Goal: Transaction & Acquisition: Download file/media

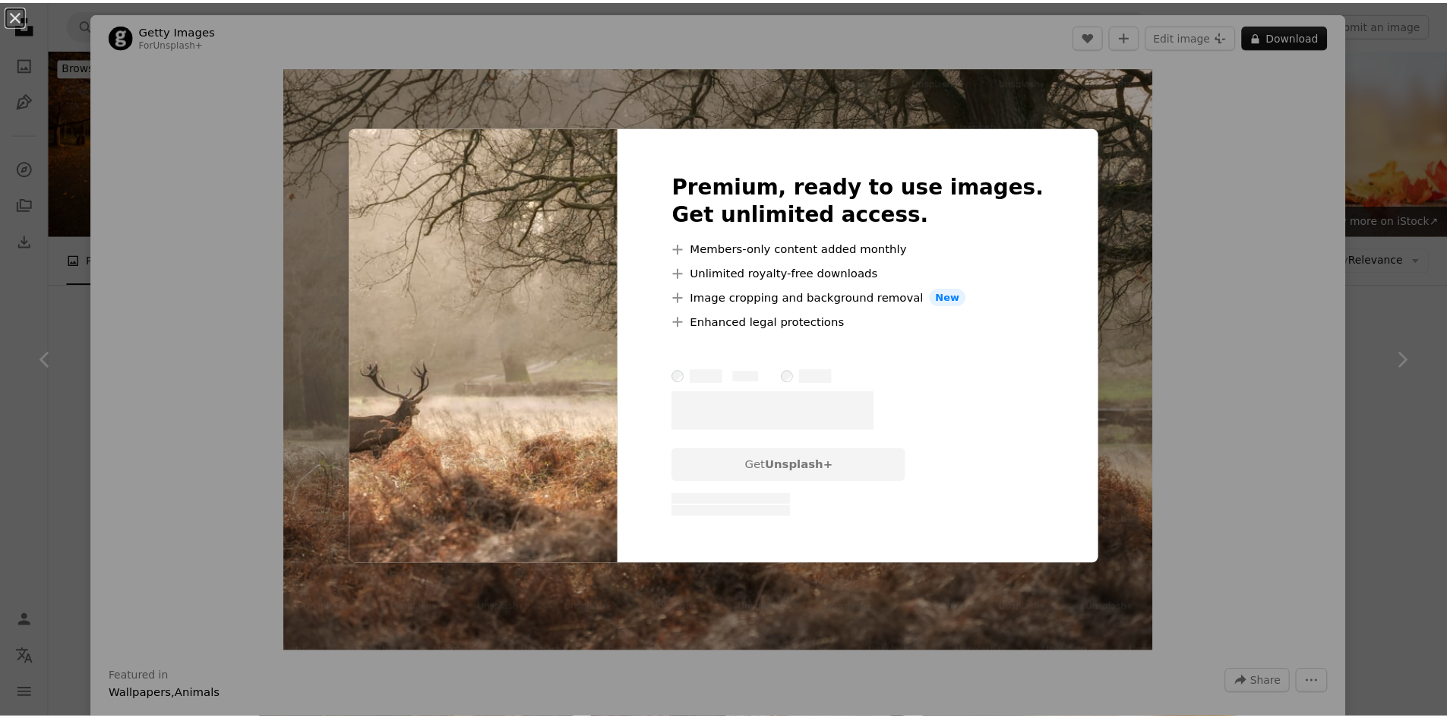
scroll to position [2072, 0]
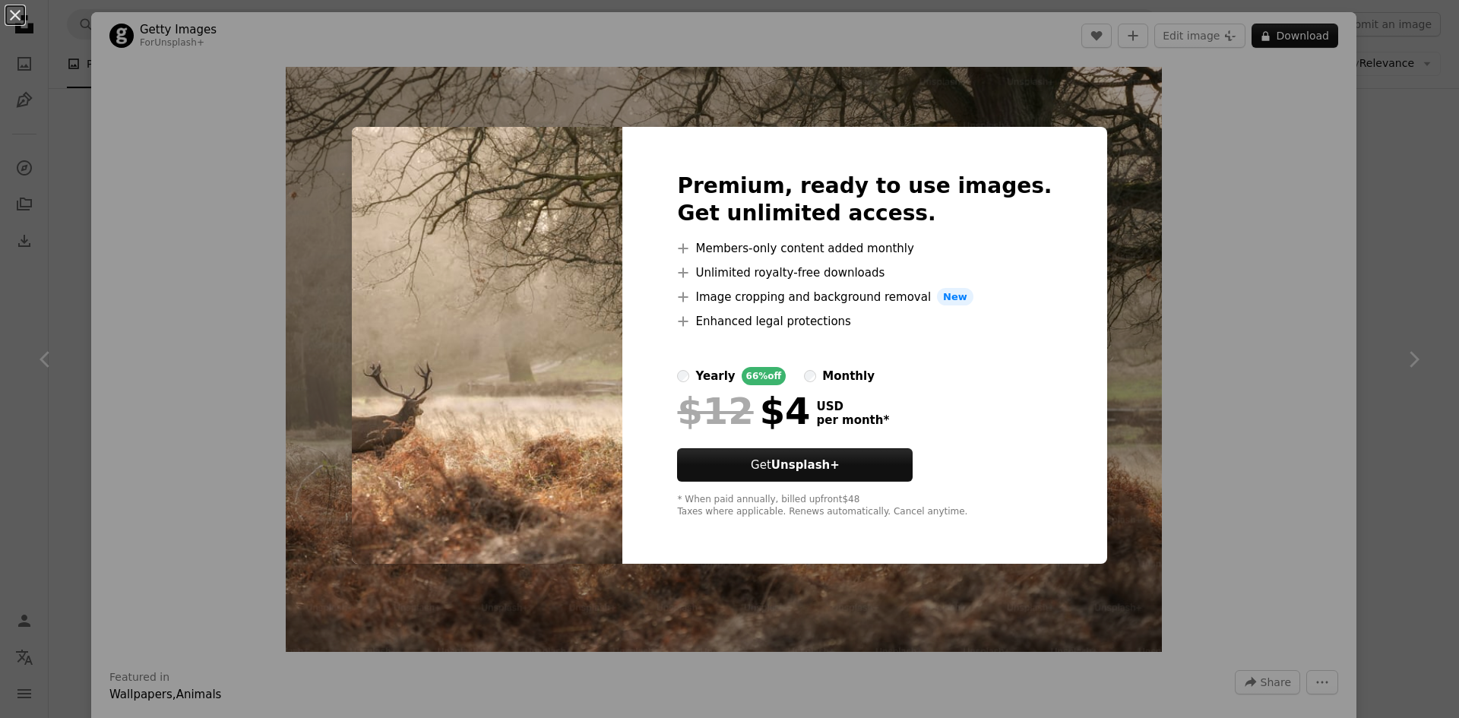
click at [1389, 167] on div "An X shape Premium, ready to use images. Get unlimited access. A plus sign Memb…" at bounding box center [729, 359] width 1459 height 718
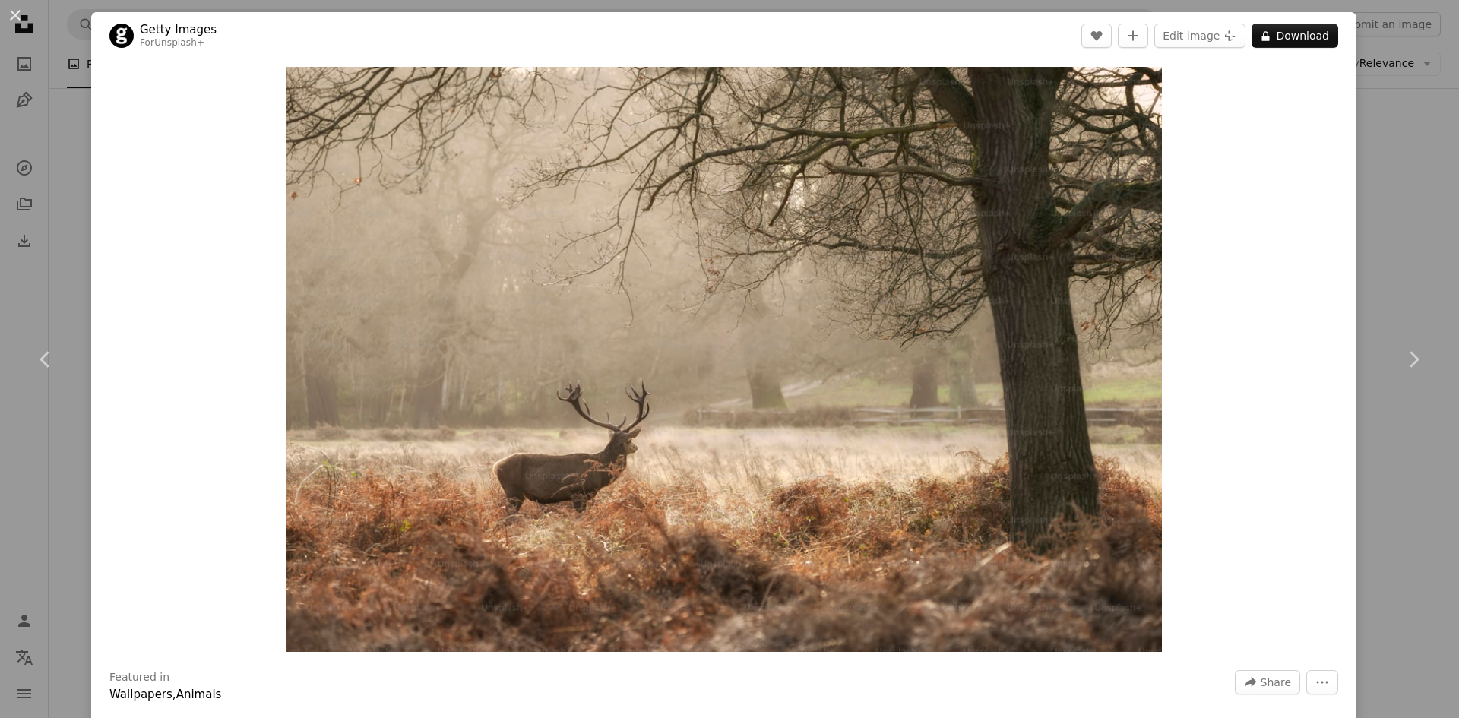
click at [1389, 167] on div "An X shape Chevron left Chevron right Getty Images For Unsplash+ A heart A plus…" at bounding box center [729, 359] width 1459 height 718
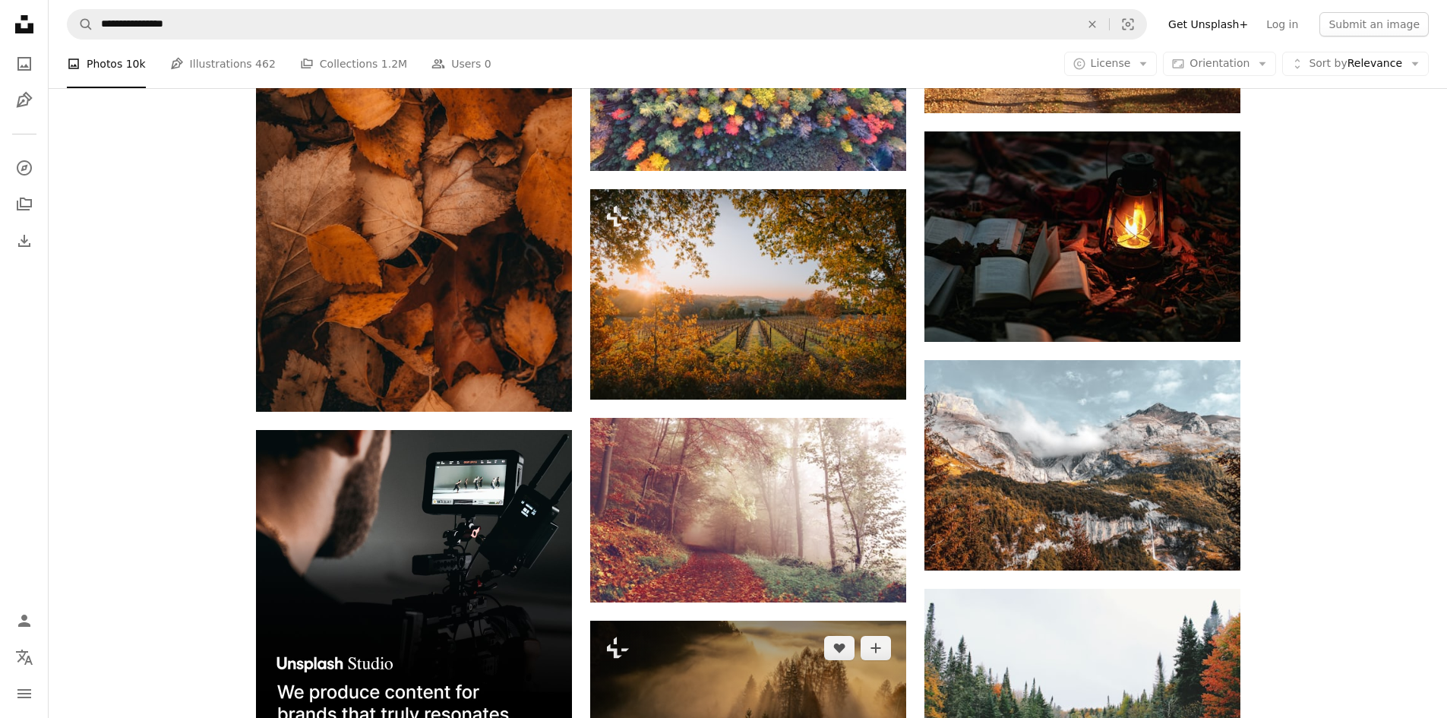
click at [792, 621] on img at bounding box center [748, 726] width 316 height 210
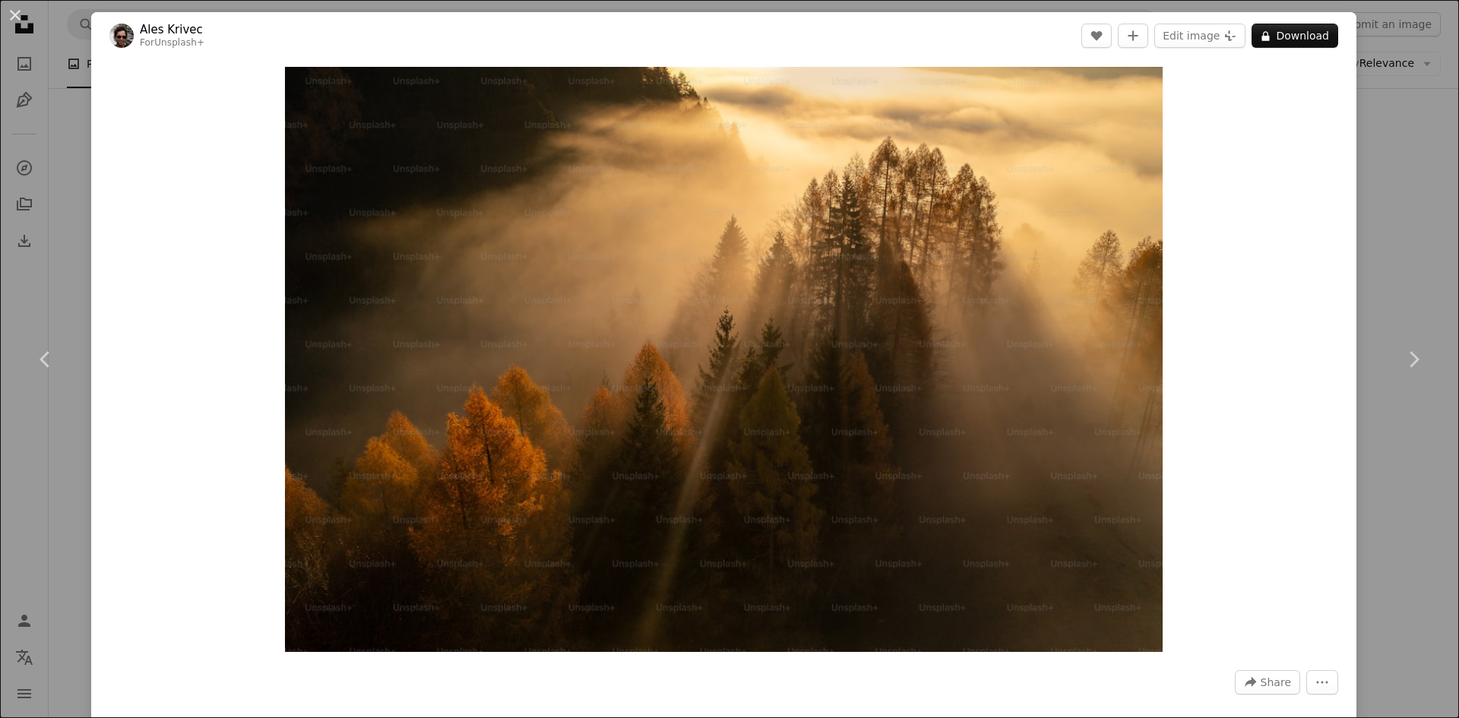
click at [1397, 258] on div "An X shape Chevron left Chevron right Ales Krivec For Unsplash+ A heart A plus …" at bounding box center [729, 359] width 1459 height 718
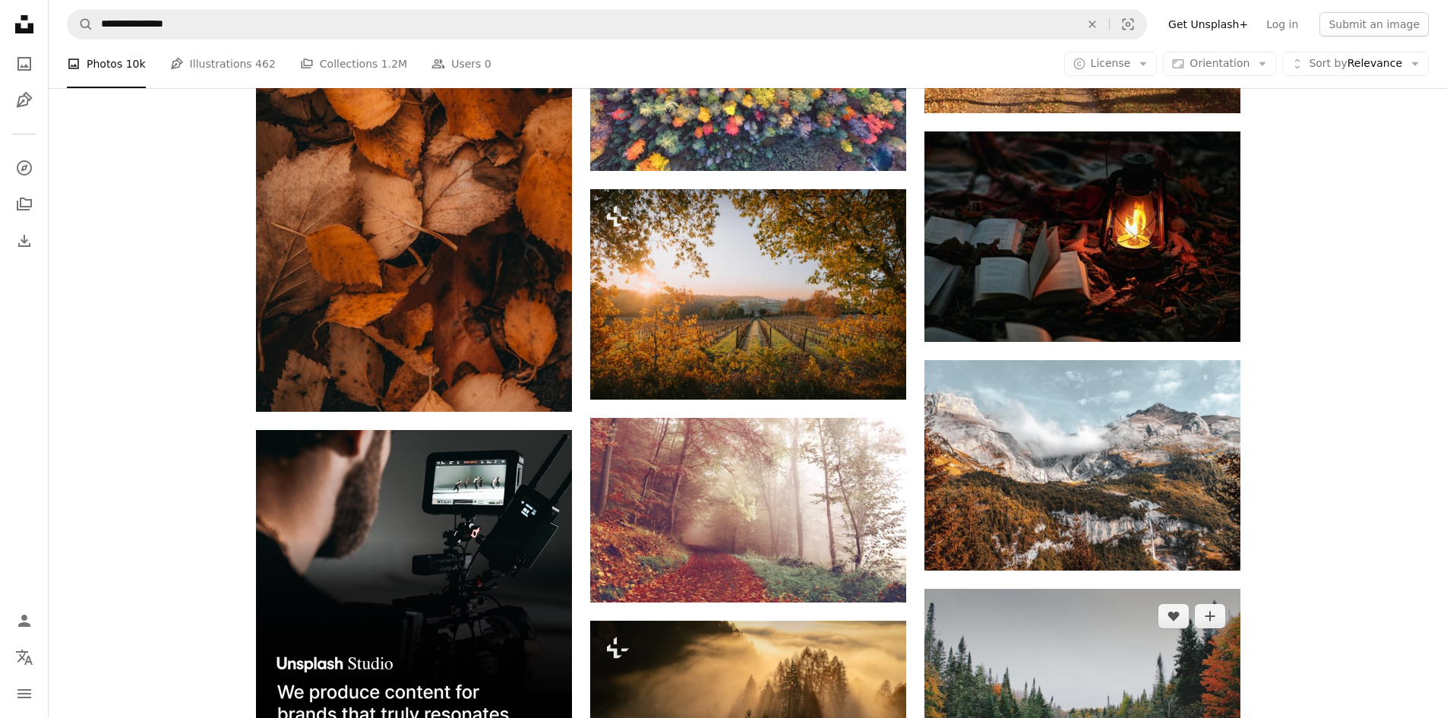
click at [1114, 589] on img at bounding box center [1083, 694] width 316 height 210
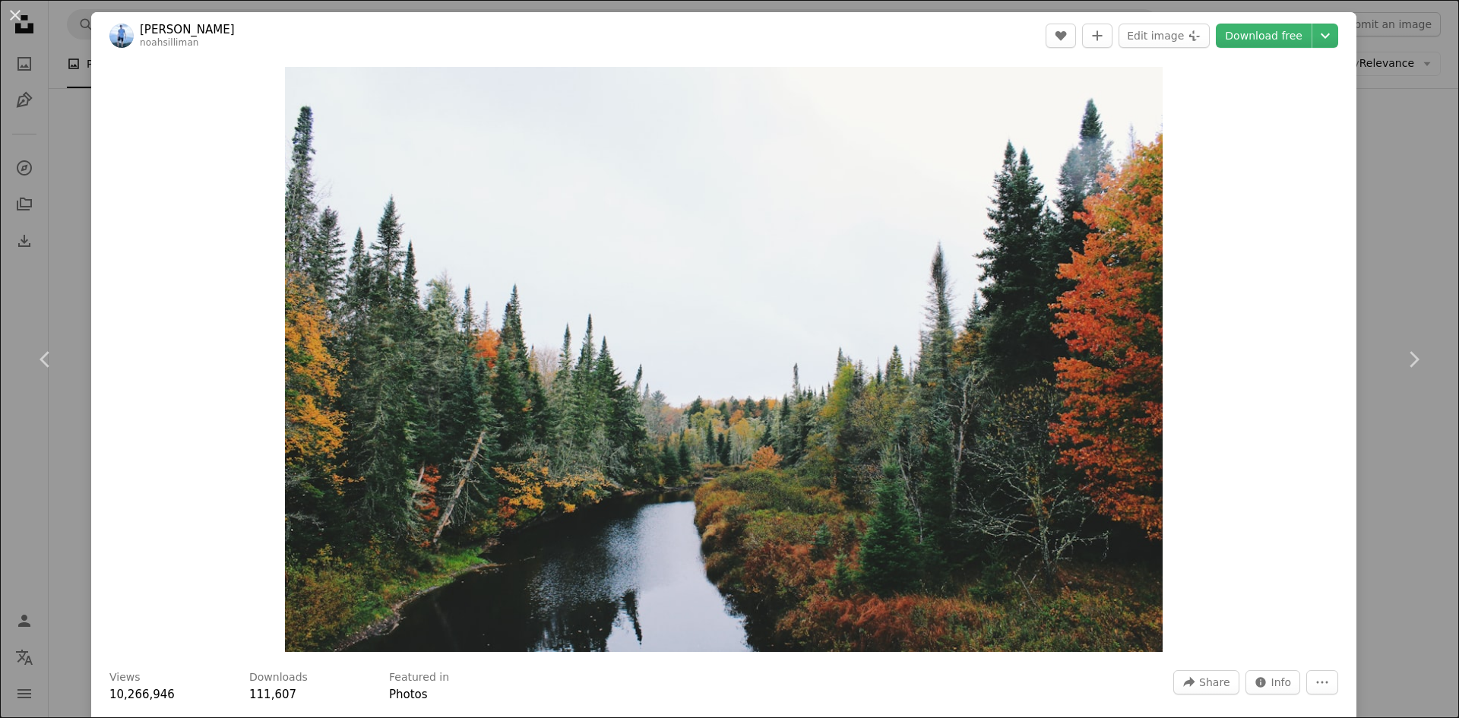
click at [1383, 243] on div "An X shape Chevron left Chevron right [PERSON_NAME] noahsilliman A heart A plus…" at bounding box center [729, 359] width 1459 height 718
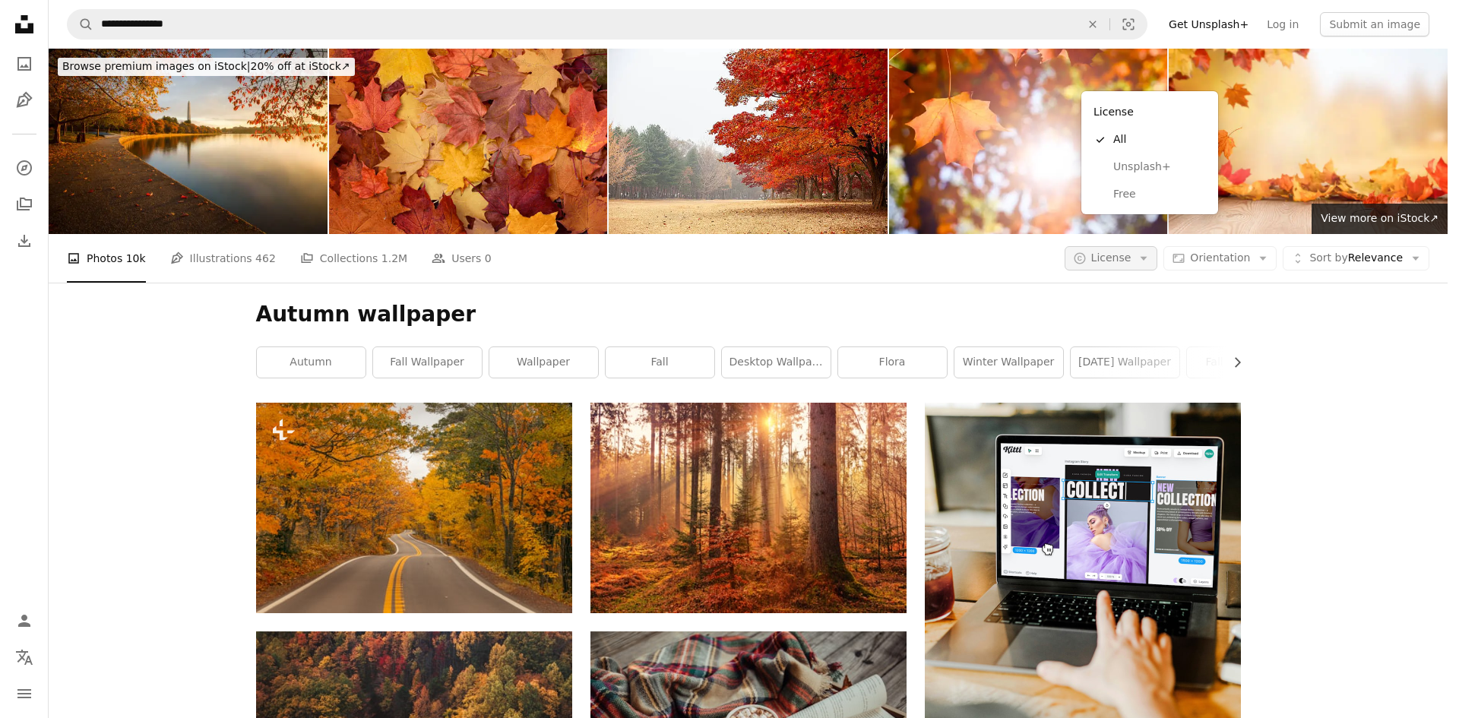
click at [1145, 246] on button "A copyright icon © License Arrow down" at bounding box center [1110, 258] width 93 height 24
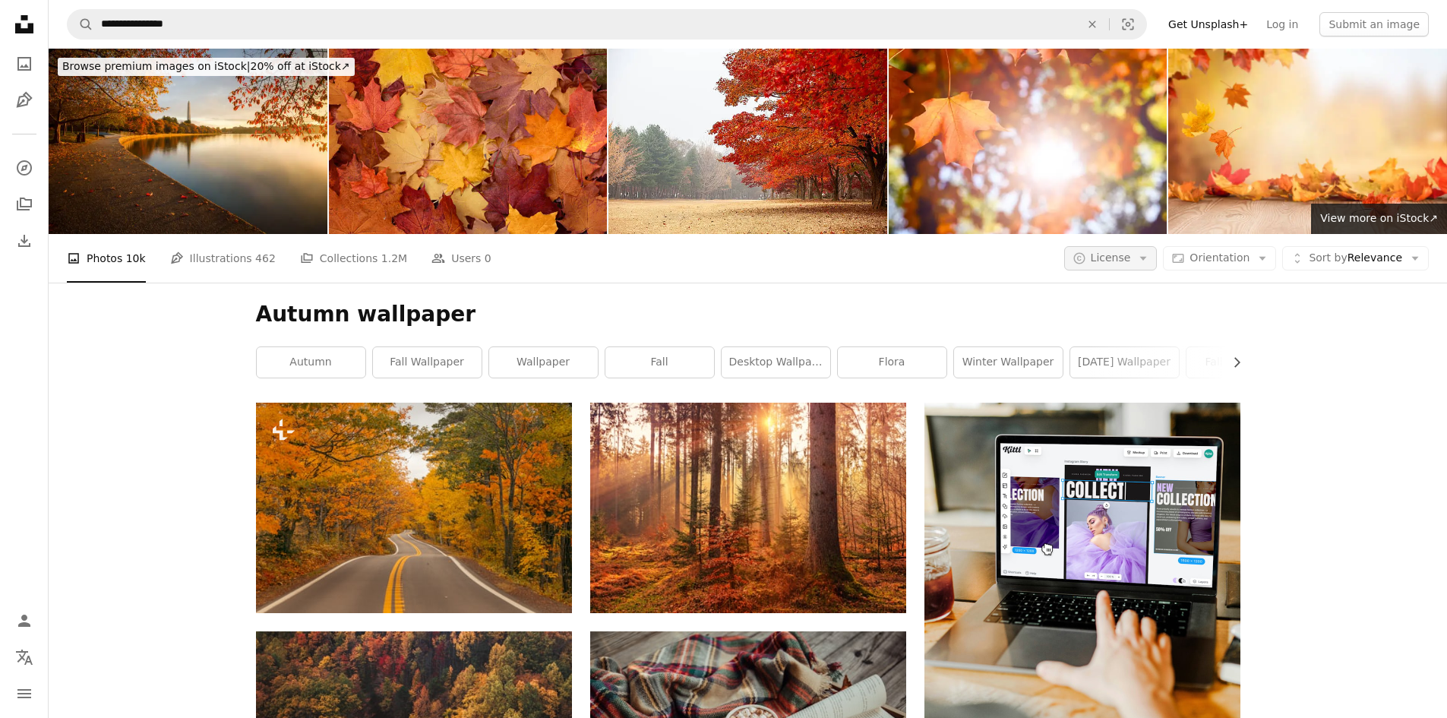
click at [1145, 246] on button "A copyright icon © License Arrow down" at bounding box center [1110, 258] width 93 height 24
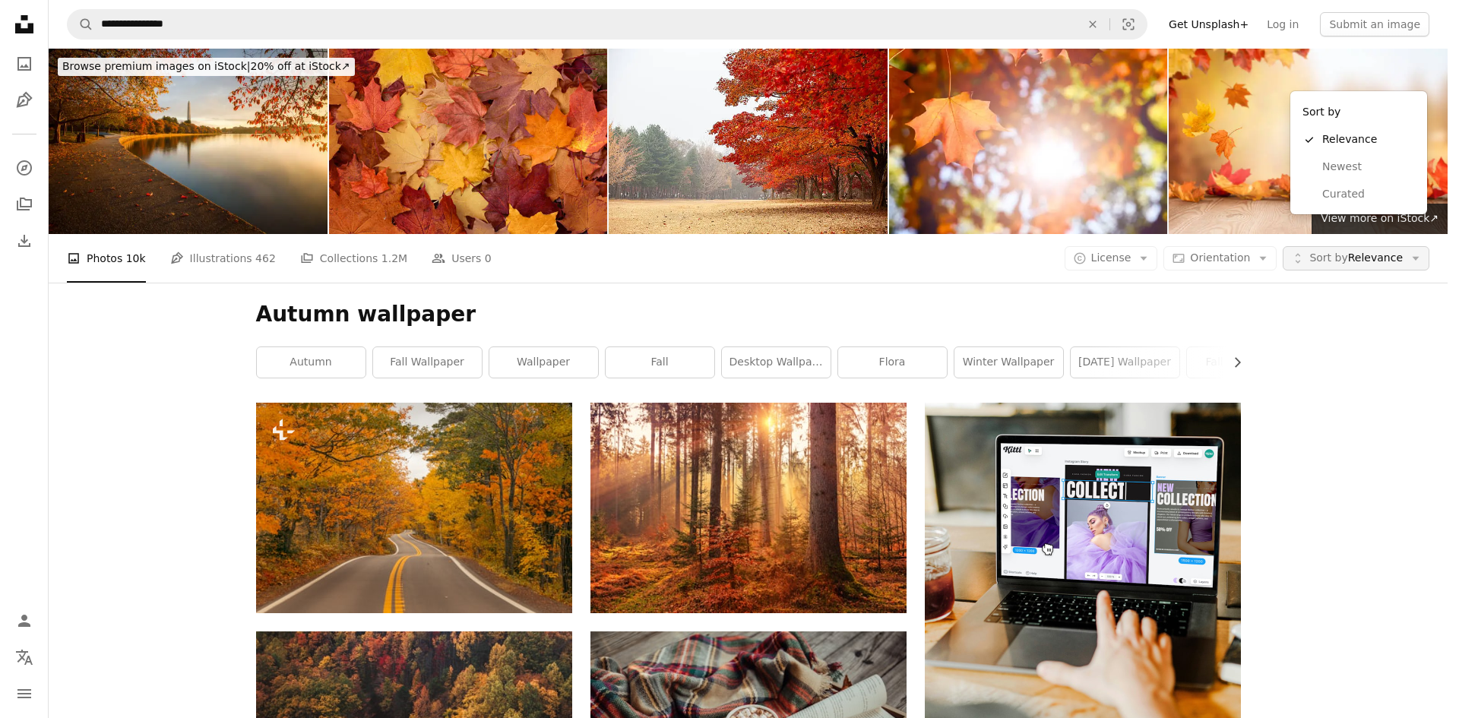
click at [1411, 251] on icon "Arrow down" at bounding box center [1415, 258] width 14 height 14
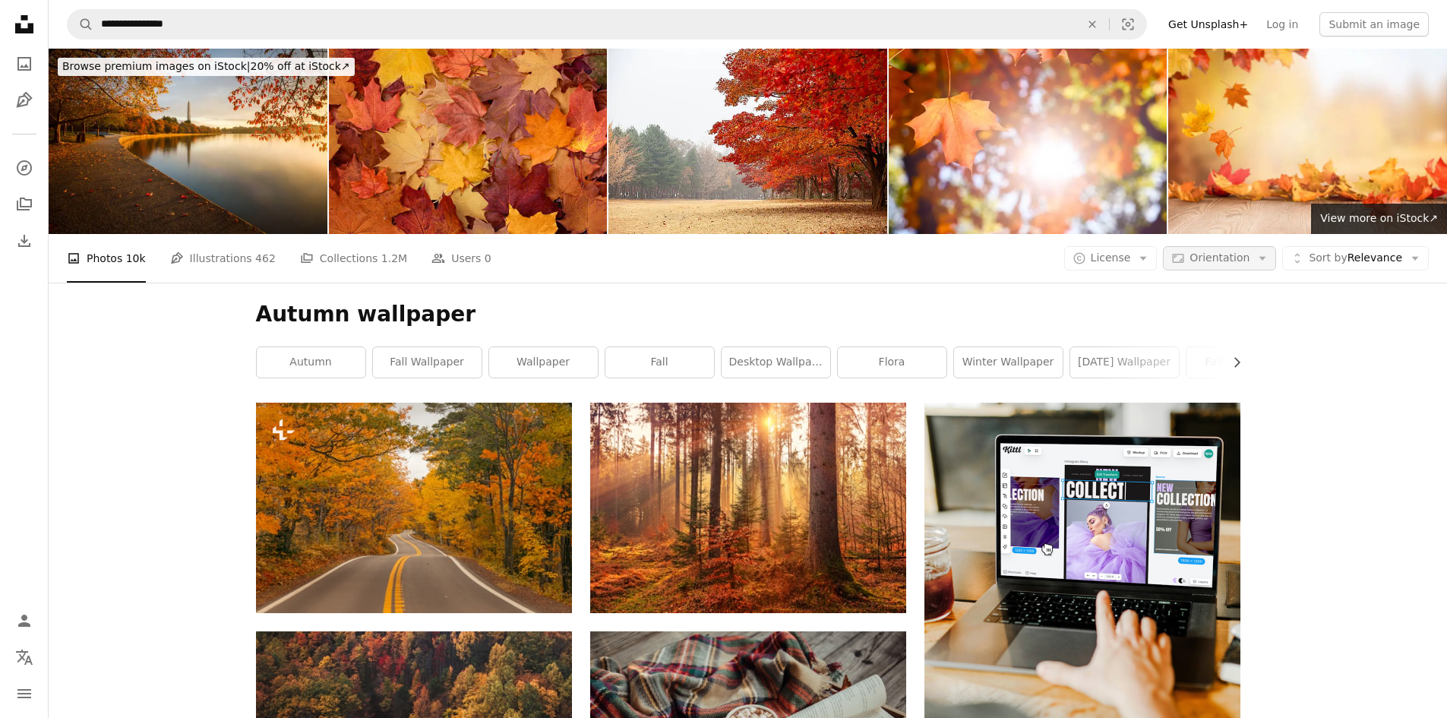
click at [1241, 251] on span "Orientation" at bounding box center [1220, 257] width 60 height 12
click at [1351, 246] on button "Unfold Sort by Relevance Arrow down" at bounding box center [1355, 258] width 147 height 24
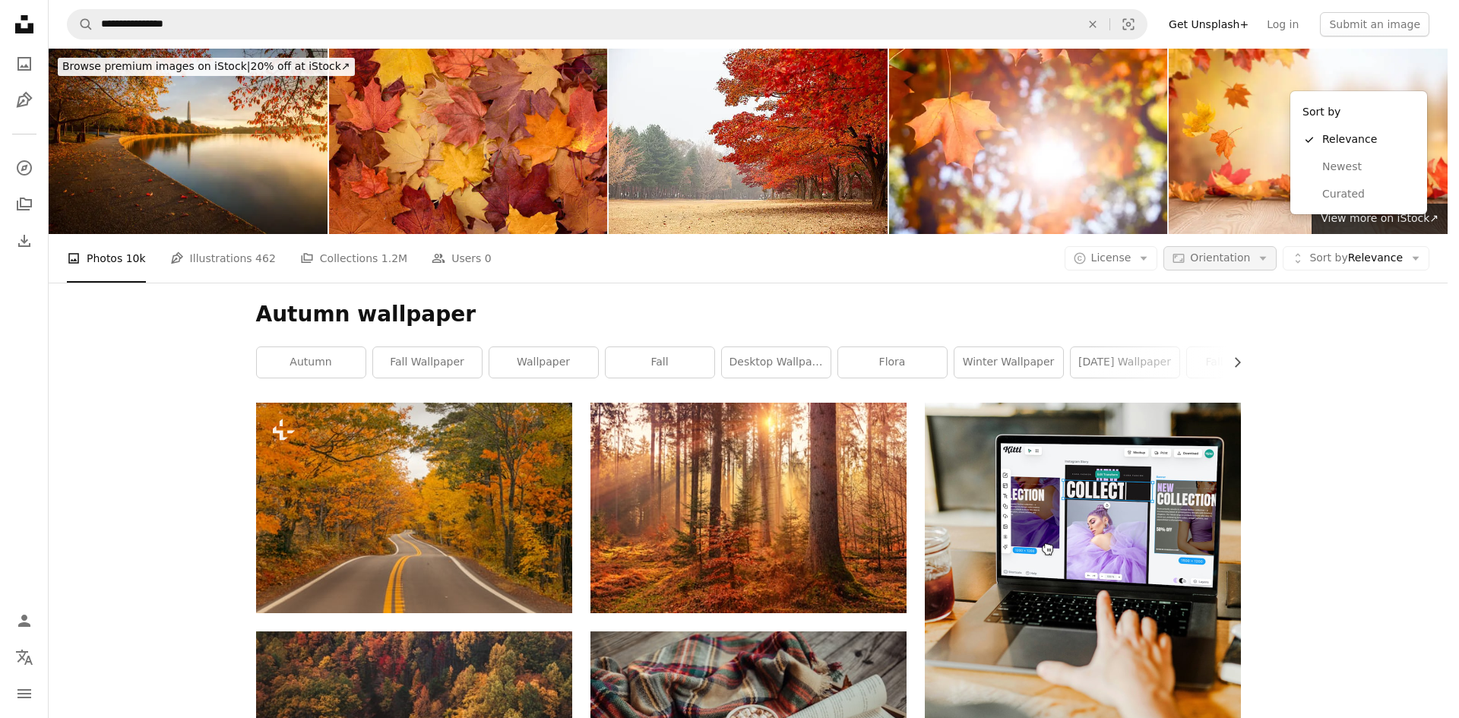
click at [1256, 71] on body "**********" at bounding box center [723, 359] width 1447 height 718
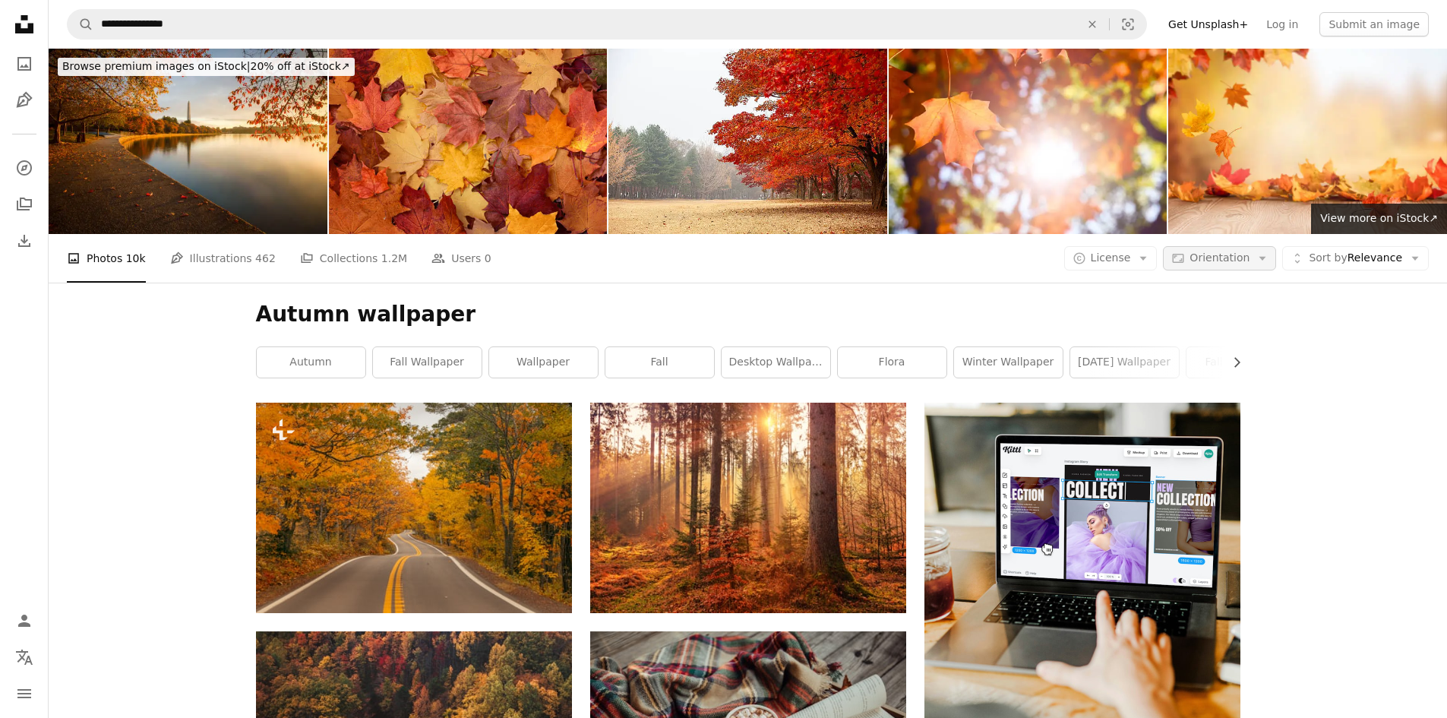
click at [1250, 251] on span "Orientation" at bounding box center [1220, 257] width 60 height 12
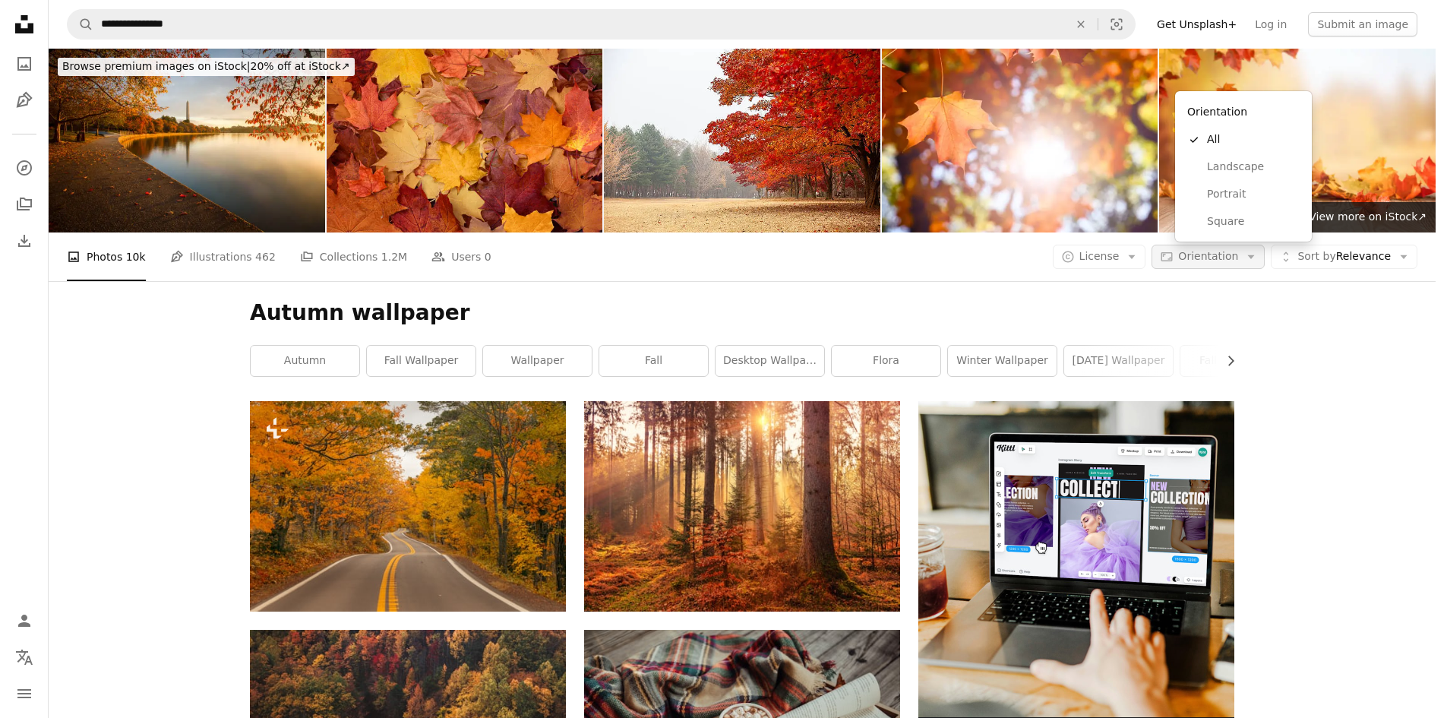
click at [1238, 250] on span "Orientation" at bounding box center [1208, 256] width 60 height 12
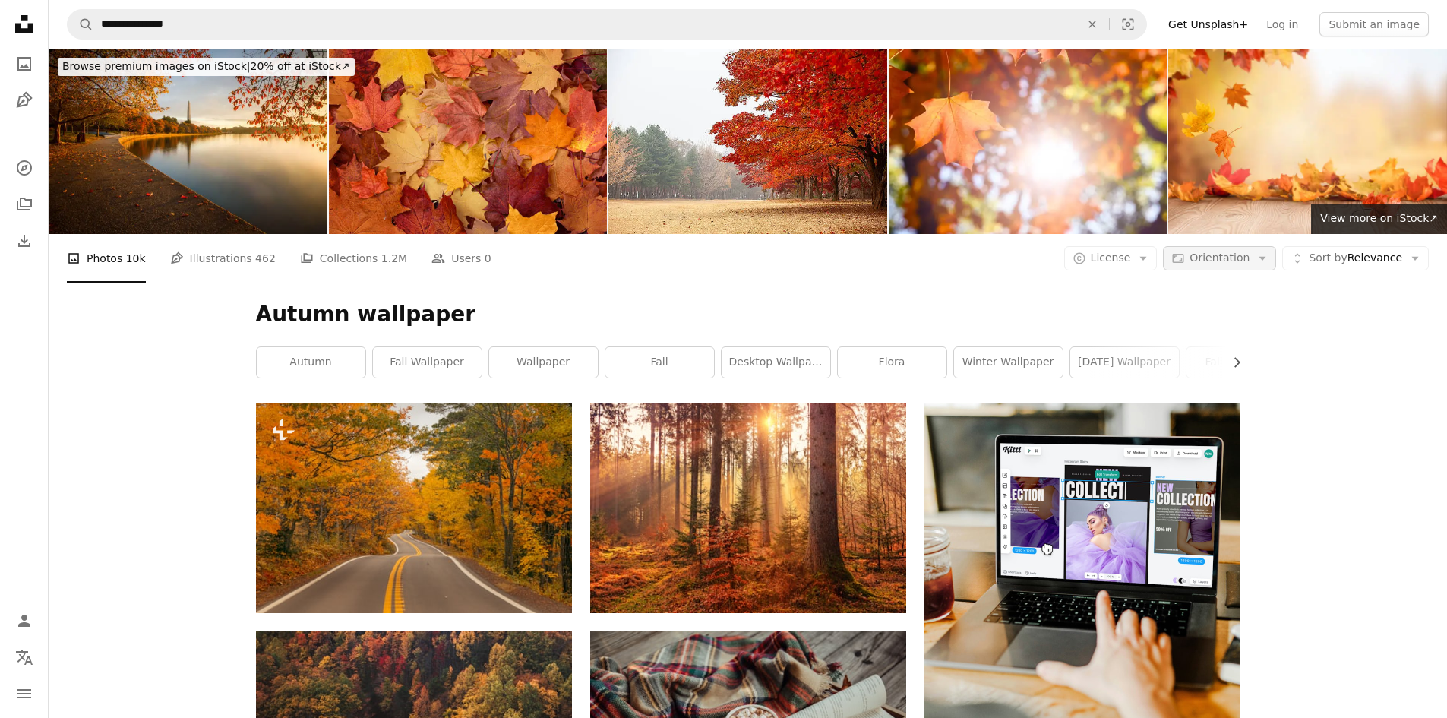
click at [1257, 246] on button "Aspect ratio Orientation Arrow down" at bounding box center [1219, 258] width 113 height 24
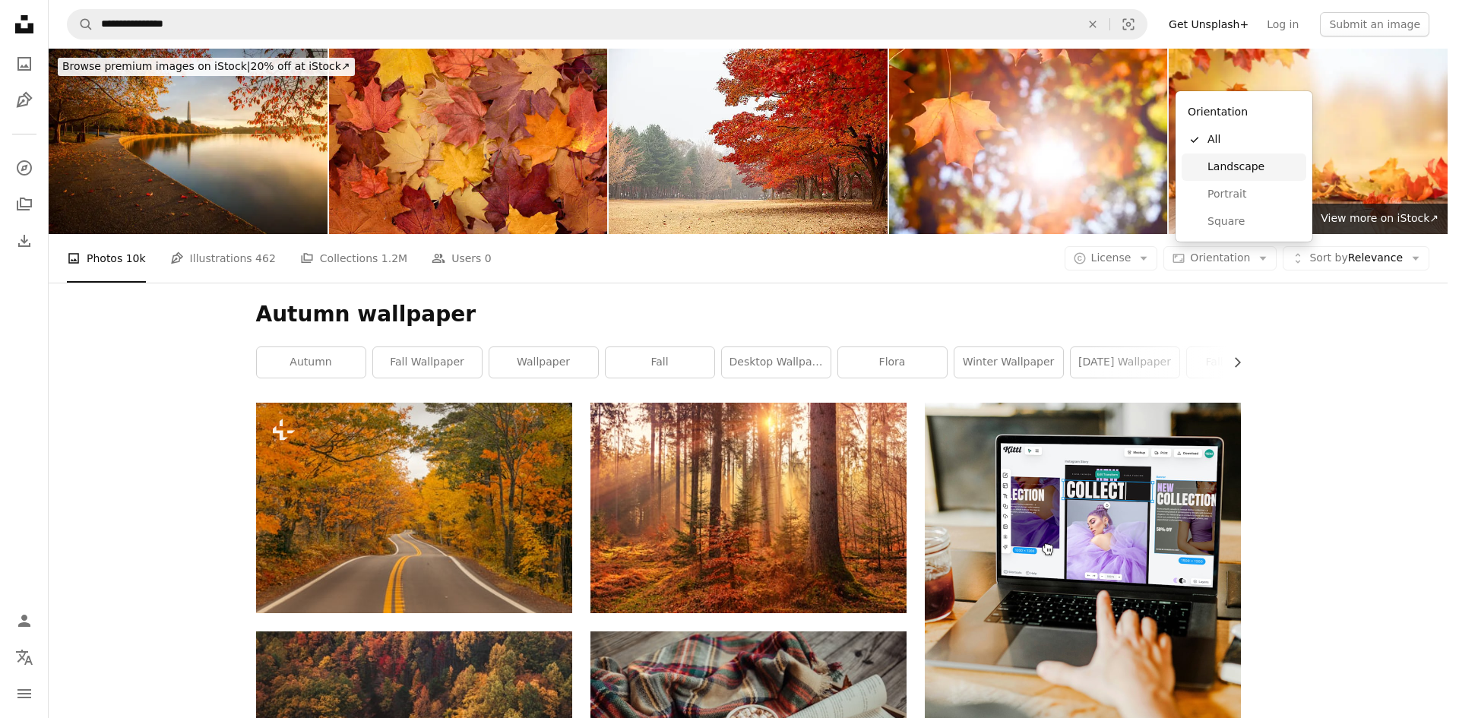
click at [1253, 162] on span "Landscape" at bounding box center [1253, 167] width 93 height 15
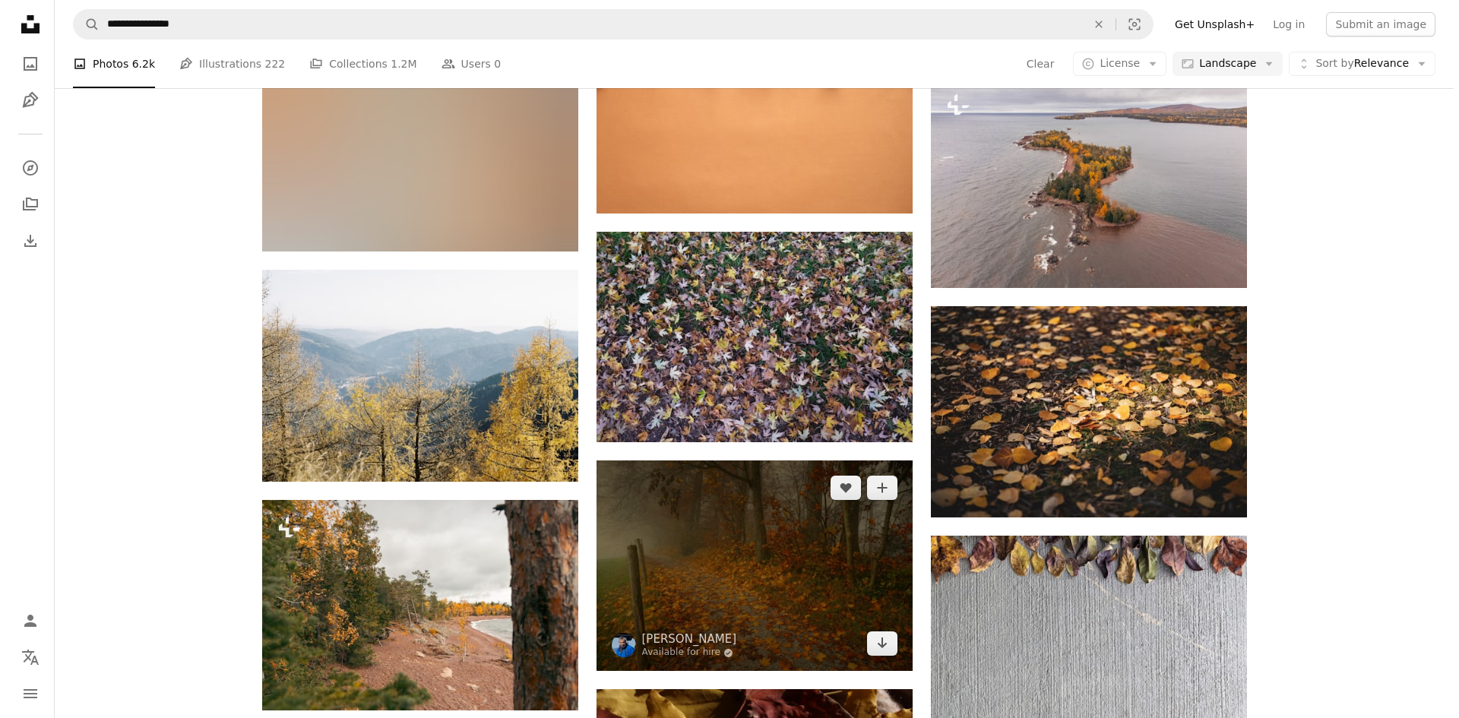
scroll to position [10939, 0]
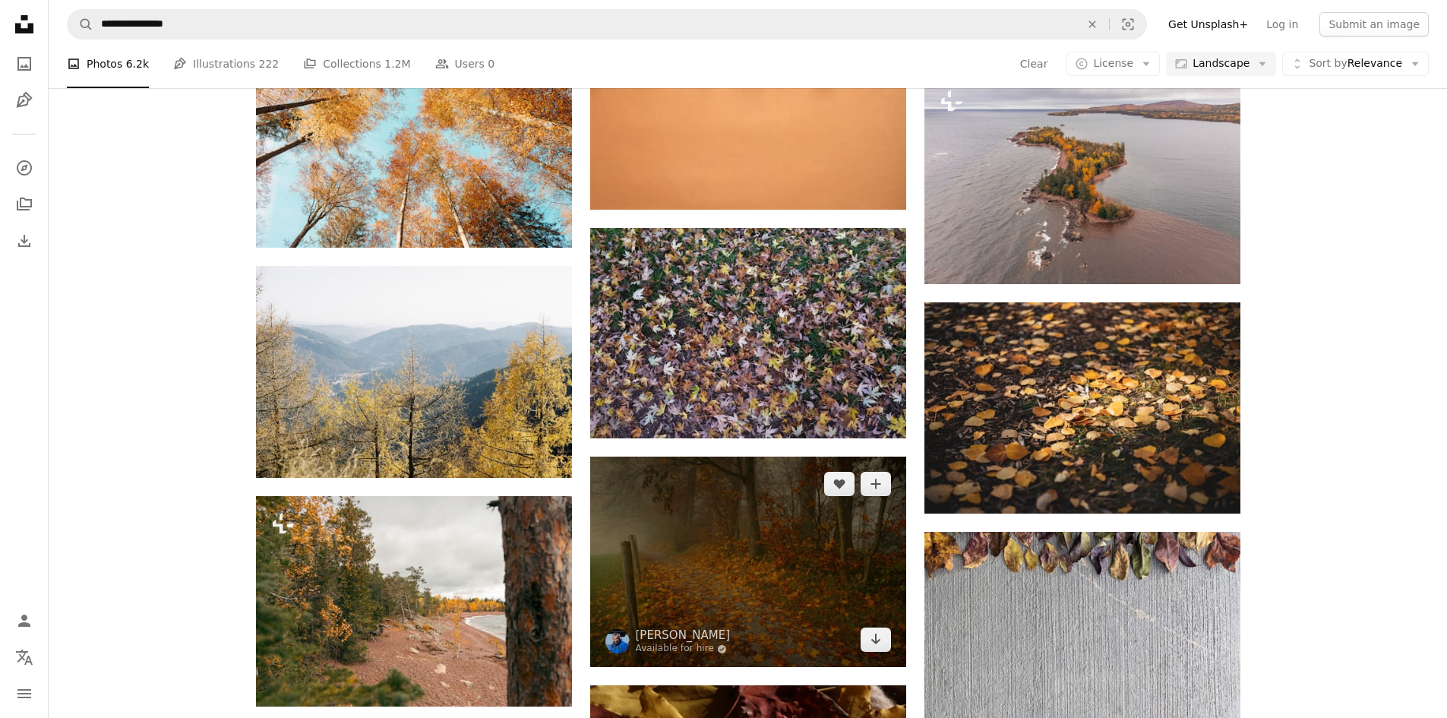
click at [699, 457] on img at bounding box center [748, 562] width 316 height 210
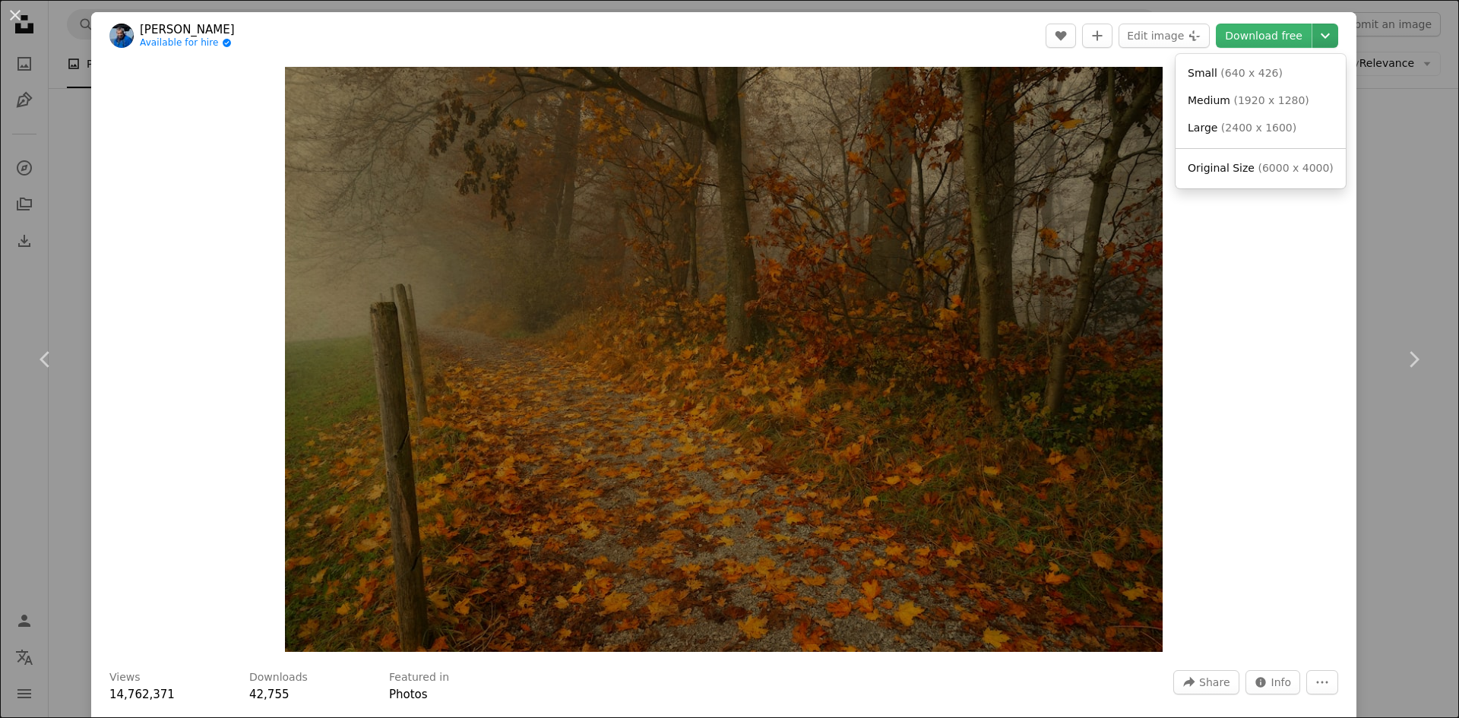
click at [1320, 35] on icon "Chevron down" at bounding box center [1325, 36] width 24 height 18
click at [1266, 170] on span "( 6000 x 4000 )" at bounding box center [1294, 168] width 75 height 12
